Goal: Find specific page/section: Find specific page/section

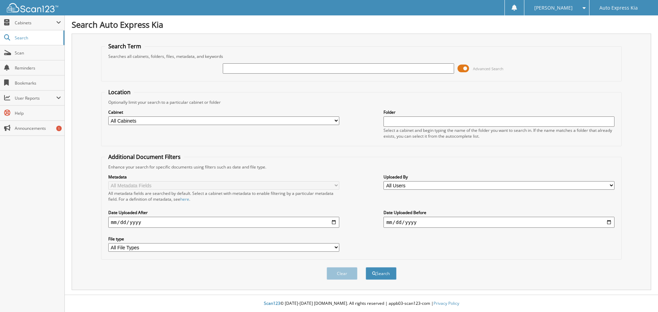
click at [273, 66] on input "text" at bounding box center [338, 68] width 231 height 10
type input "[PERSON_NAME]"
click at [366, 267] on button "Search" at bounding box center [381, 273] width 31 height 13
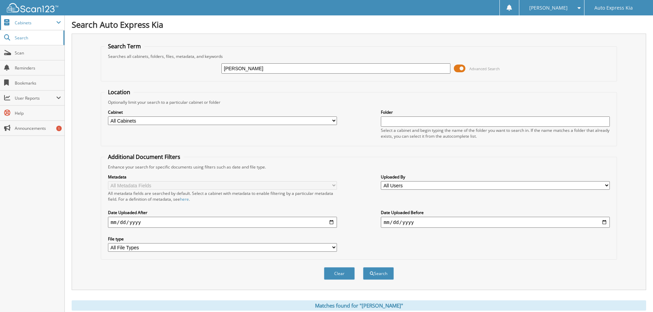
click at [18, 25] on span "Cabinets" at bounding box center [35, 23] width 41 height 6
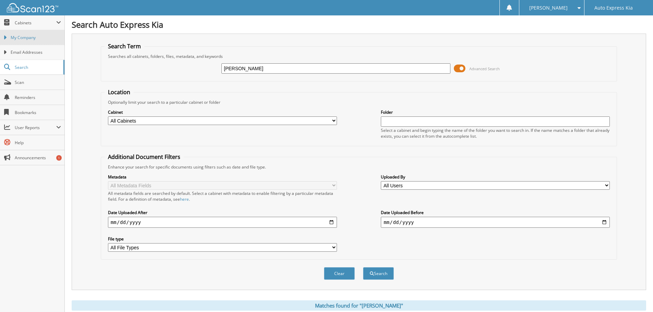
click at [19, 40] on span "My Company" at bounding box center [36, 38] width 50 height 6
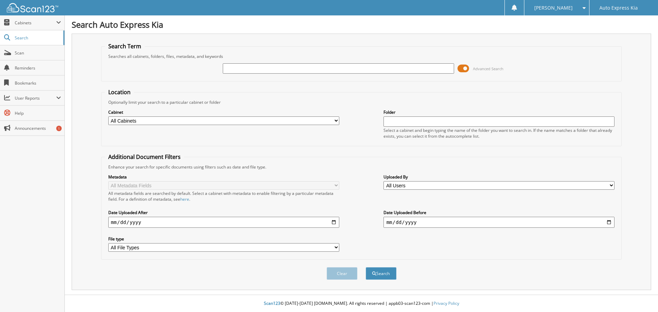
click at [462, 69] on span at bounding box center [464, 68] width 12 height 10
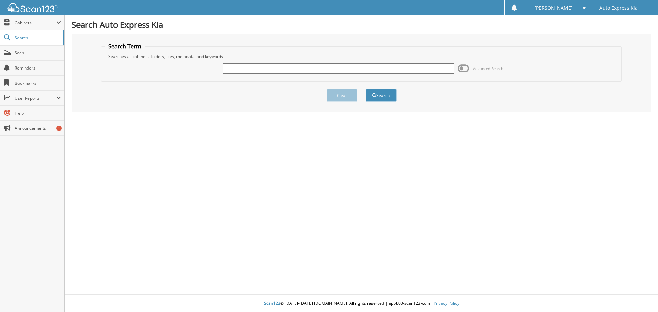
click at [462, 69] on span at bounding box center [464, 68] width 12 height 10
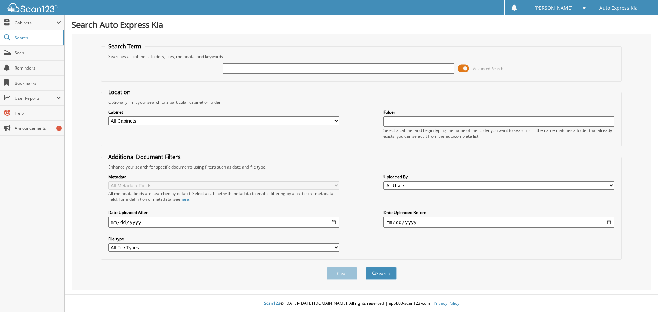
click at [361, 69] on input "text" at bounding box center [338, 68] width 231 height 10
type input "[PERSON_NAME]"
click at [366, 267] on button "Search" at bounding box center [381, 273] width 31 height 13
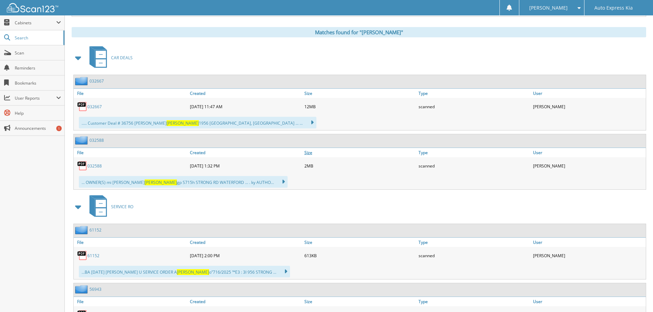
scroll to position [274, 0]
click at [94, 104] on link "032667" at bounding box center [94, 106] width 14 height 6
